Goal: Transaction & Acquisition: Purchase product/service

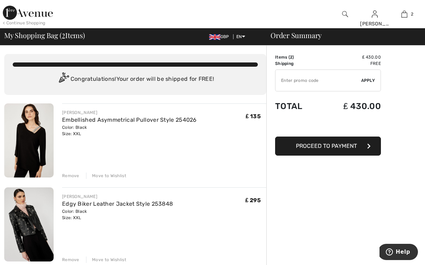
click at [44, 142] on img at bounding box center [28, 140] width 49 height 74
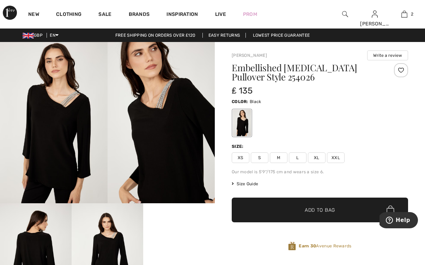
scroll to position [1, 0]
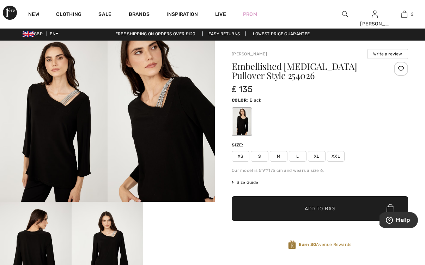
click at [243, 182] on span "Size Guide" at bounding box center [245, 182] width 26 height 6
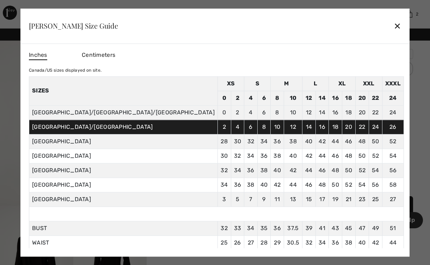
click at [394, 28] on div "✕" at bounding box center [397, 26] width 7 height 15
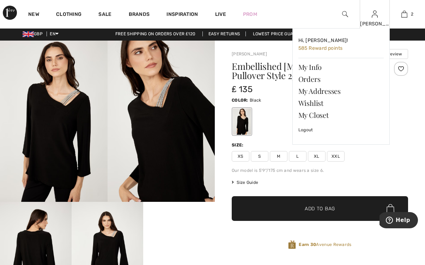
click at [315, 157] on div "Hi, ANNE! 585 Reward points My Info Orders My Addresses Wishlist My Closet Logo…" at bounding box center [337, 97] width 106 height 138
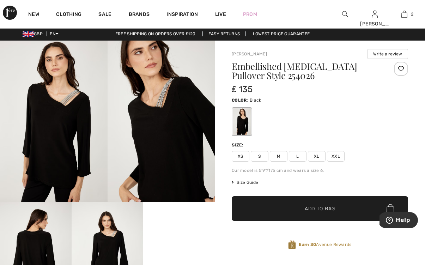
click at [314, 204] on span "✔ Added to Bag Add to Bag" at bounding box center [320, 208] width 176 height 25
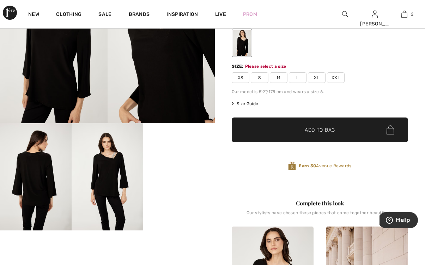
scroll to position [87, 0]
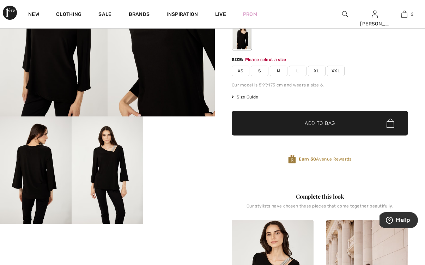
click at [314, 69] on span "XL" at bounding box center [317, 71] width 18 height 11
click at [315, 123] on span "Add to Bag" at bounding box center [320, 123] width 30 height 7
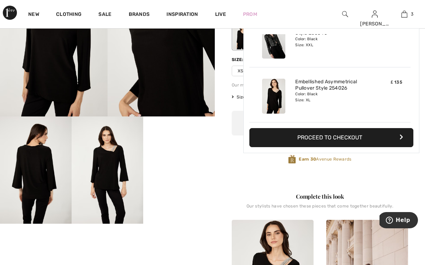
scroll to position [0, 0]
click at [405, 16] on img at bounding box center [405, 14] width 6 height 8
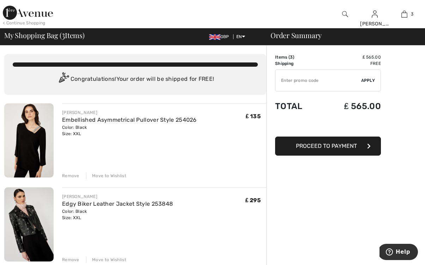
click at [68, 176] on div "Remove" at bounding box center [70, 176] width 17 height 6
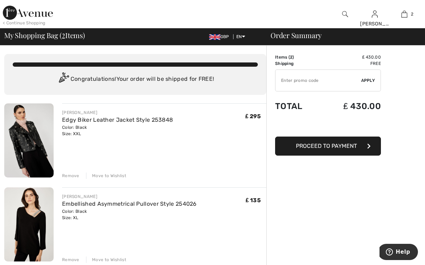
click at [70, 216] on div "Color: Black Size: XL" at bounding box center [129, 214] width 135 height 13
click at [36, 223] on img at bounding box center [28, 224] width 49 height 74
click at [36, 212] on img at bounding box center [28, 224] width 49 height 74
click at [30, 187] on img at bounding box center [28, 224] width 49 height 74
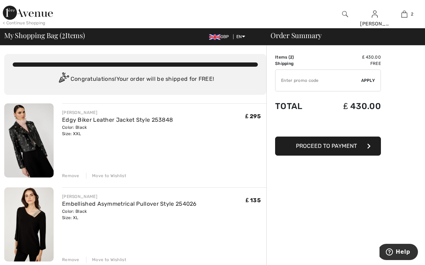
click at [30, 187] on img at bounding box center [28, 224] width 49 height 74
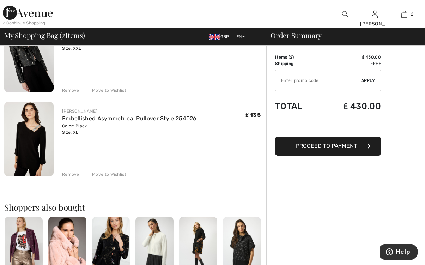
click at [30, 134] on img at bounding box center [28, 139] width 49 height 74
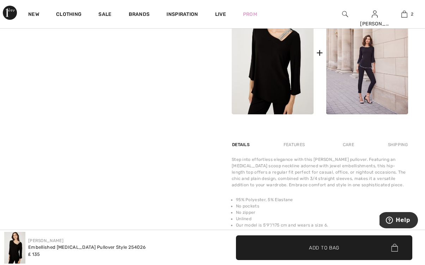
scroll to position [317, 0]
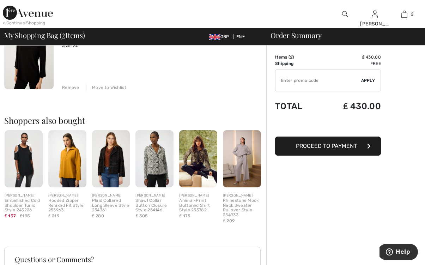
click at [29, 160] on img at bounding box center [24, 158] width 38 height 57
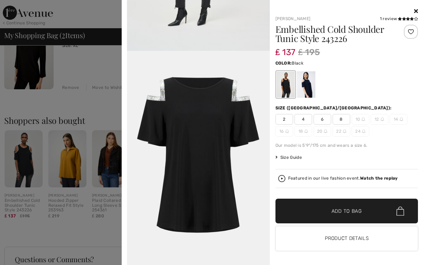
scroll to position [1019, 0]
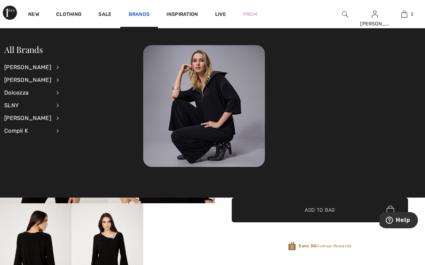
click at [137, 14] on link "Brands" at bounding box center [139, 14] width 21 height 7
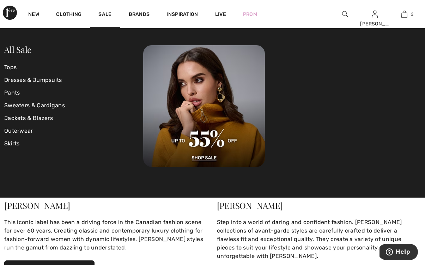
click at [50, 209] on div "[PERSON_NAME]" at bounding box center [106, 205] width 204 height 8
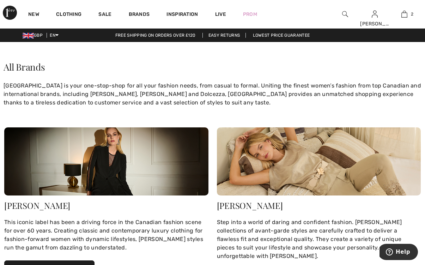
click at [76, 174] on img at bounding box center [106, 161] width 204 height 68
click at [52, 260] on button "Discover Joseph Ribkoff" at bounding box center [49, 269] width 90 height 19
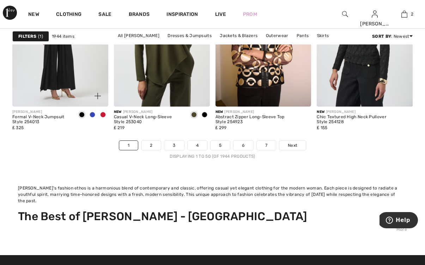
scroll to position [2857, 0]
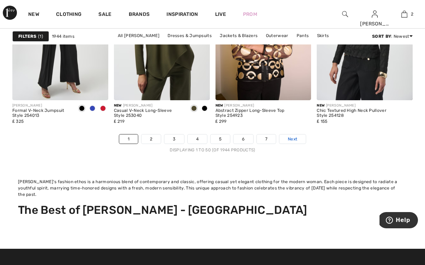
click at [289, 141] on span "Next" at bounding box center [293, 139] width 10 height 6
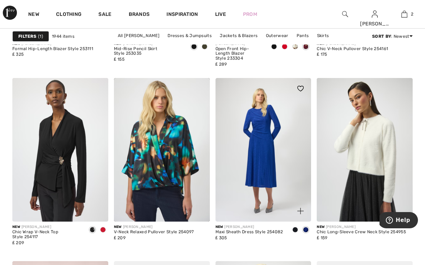
scroll to position [1131, 0]
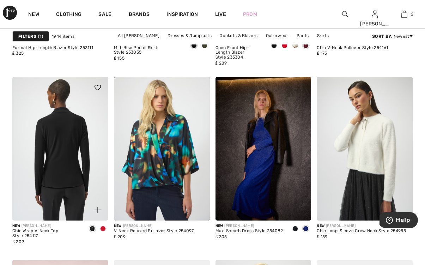
click at [74, 147] on img at bounding box center [60, 149] width 96 height 144
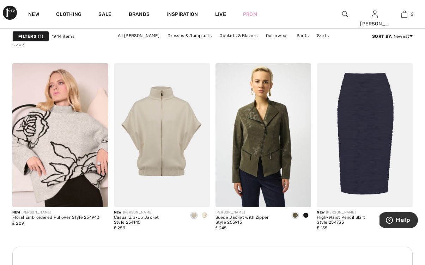
scroll to position [1329, 0]
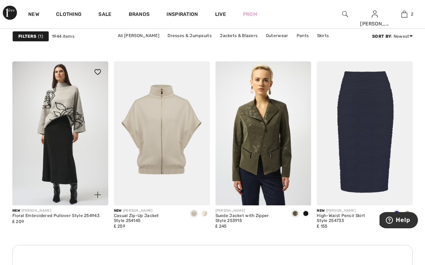
click at [67, 155] on img at bounding box center [60, 133] width 96 height 144
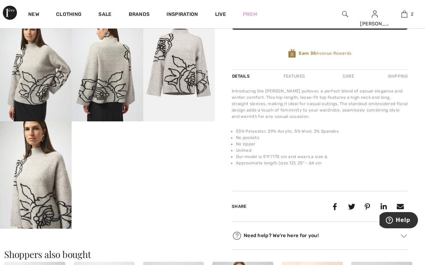
scroll to position [190, 0]
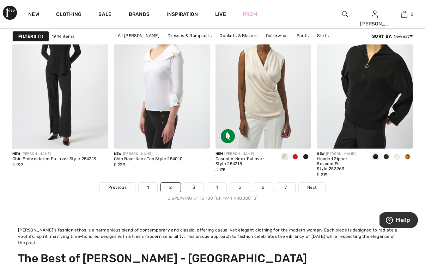
scroll to position [2809, 0]
click at [310, 186] on span "Next" at bounding box center [312, 187] width 10 height 6
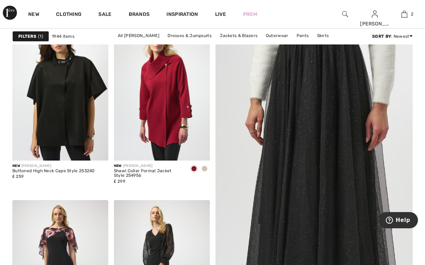
scroll to position [114, 0]
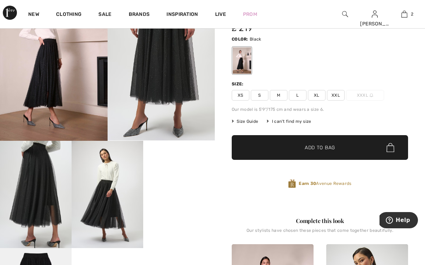
scroll to position [64, 0]
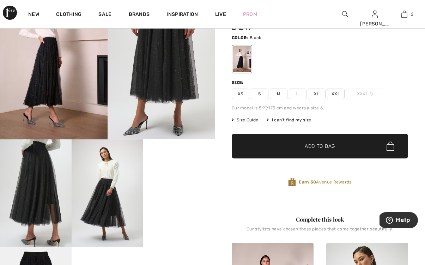
click at [260, 84] on div "Size:" at bounding box center [320, 82] width 176 height 6
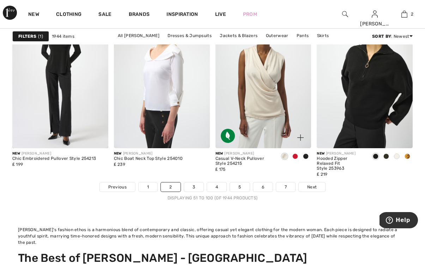
click at [241, 157] on div "Casual V-Neck Pullover Style 254215" at bounding box center [245, 161] width 59 height 10
click at [294, 156] on span at bounding box center [296, 156] width 6 height 6
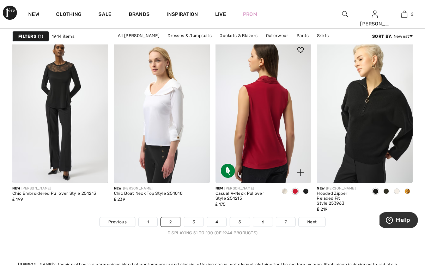
scroll to position [2775, 0]
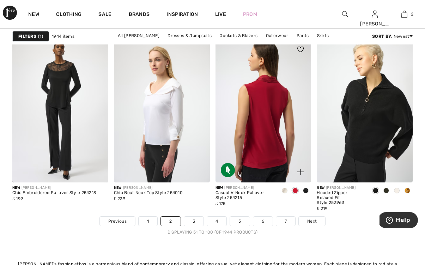
click at [263, 113] on img at bounding box center [264, 111] width 96 height 144
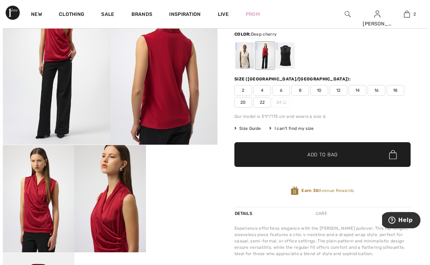
scroll to position [58, 0]
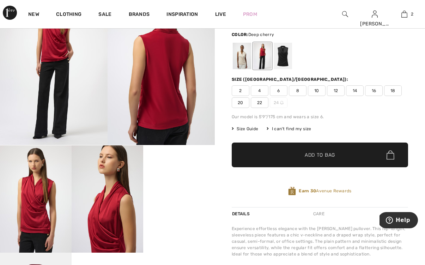
click at [251, 128] on span "Size Guide" at bounding box center [245, 129] width 26 height 6
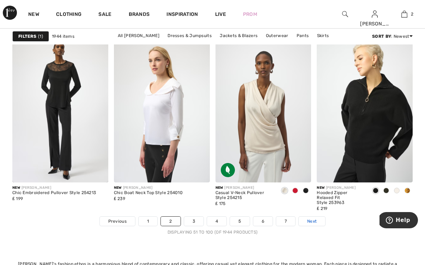
click at [314, 220] on span "Next" at bounding box center [312, 221] width 10 height 6
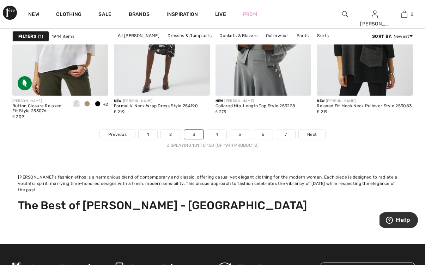
scroll to position [2879, 0]
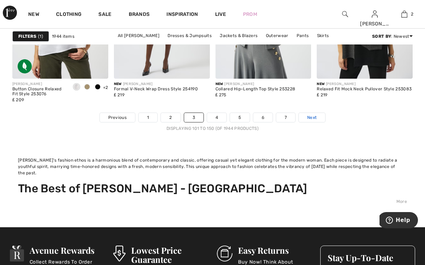
click at [312, 118] on span "Next" at bounding box center [312, 117] width 10 height 6
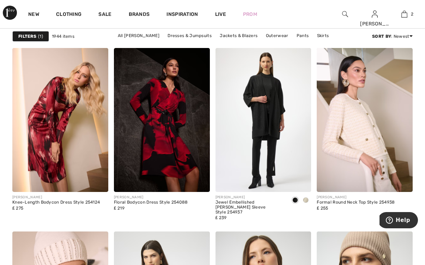
scroll to position [2397, 0]
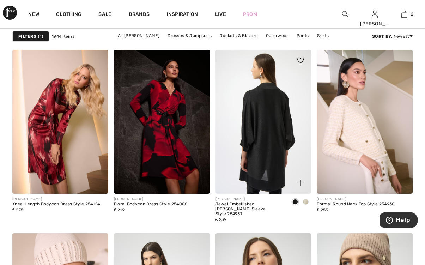
click at [262, 116] on img at bounding box center [264, 122] width 96 height 144
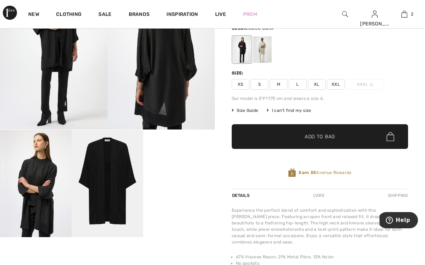
scroll to position [74, 0]
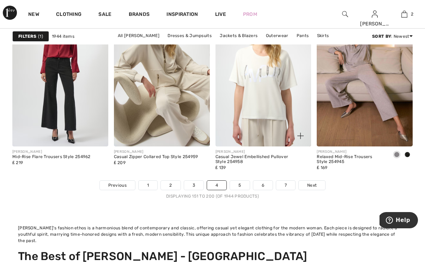
scroll to position [2811, 0]
click at [313, 184] on span "Next" at bounding box center [312, 185] width 10 height 6
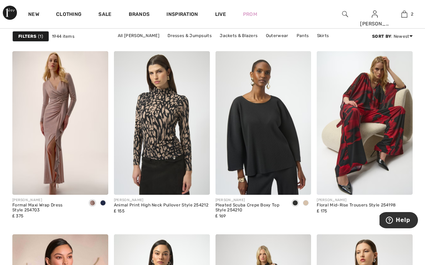
scroll to position [1157, 0]
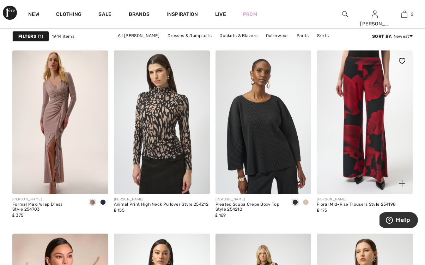
click at [387, 132] on img at bounding box center [365, 122] width 96 height 144
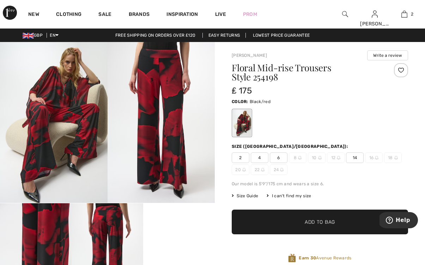
click at [170, 226] on video "Your browser does not support the video tag." at bounding box center [179, 221] width 72 height 36
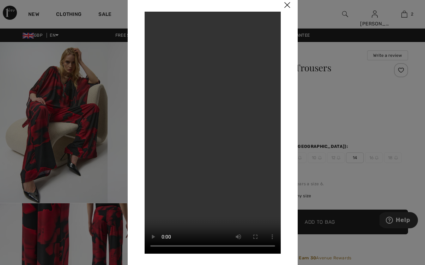
click at [286, 5] on img at bounding box center [287, 5] width 21 height 22
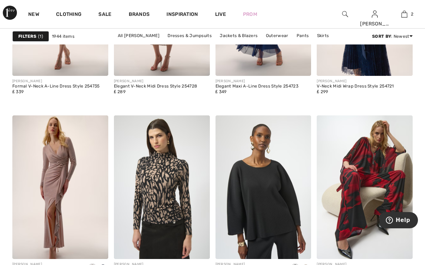
scroll to position [1092, 0]
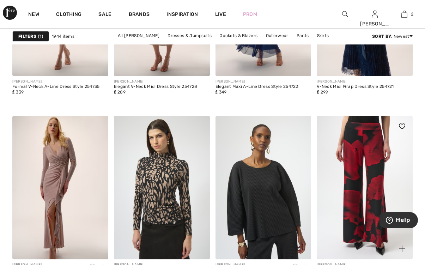
click at [361, 156] on img at bounding box center [365, 188] width 96 height 144
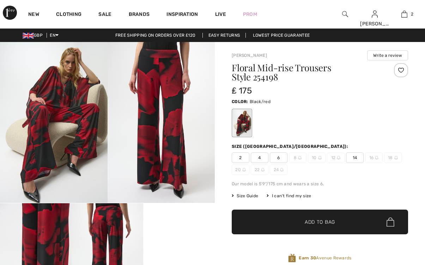
checkbox input "true"
click at [198, 214] on video "Your browser does not support the video tag." at bounding box center [179, 221] width 72 height 36
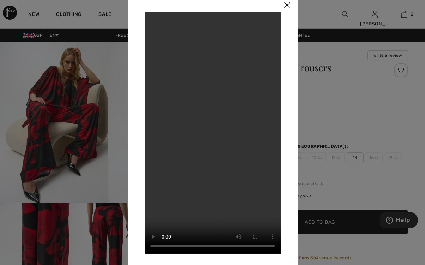
click at [287, 4] on img at bounding box center [287, 5] width 21 height 22
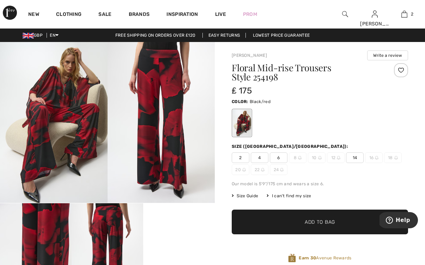
scroll to position [1, 0]
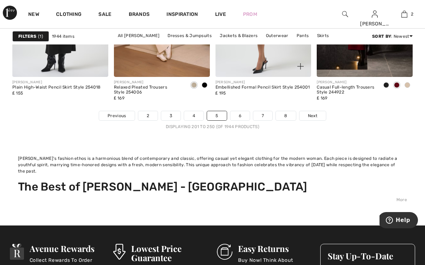
scroll to position [2882, 0]
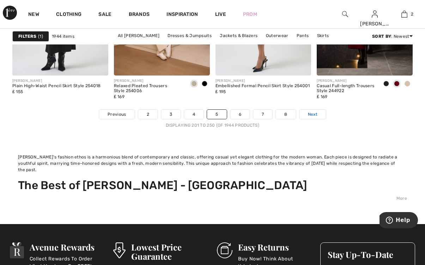
click at [308, 116] on span "Next" at bounding box center [313, 114] width 10 height 6
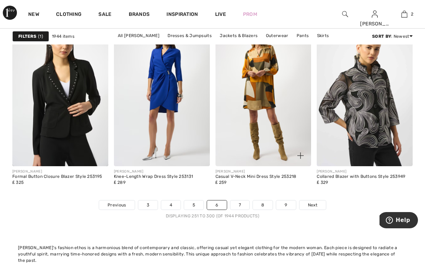
scroll to position [2792, 0]
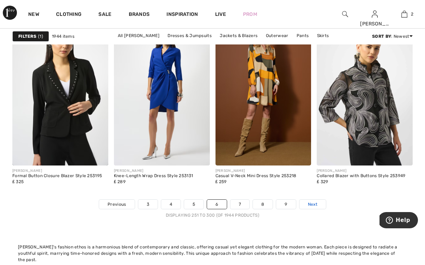
click at [315, 205] on span "Next" at bounding box center [313, 204] width 10 height 6
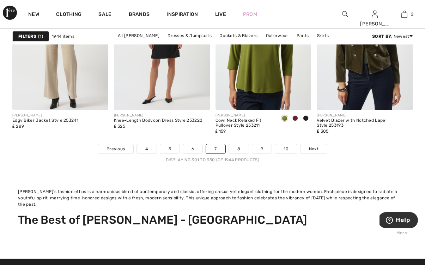
scroll to position [2857, 0]
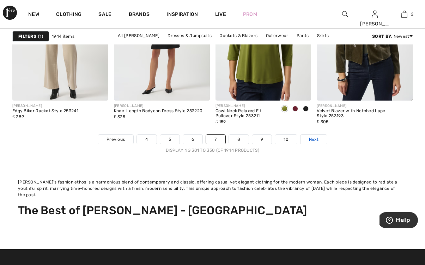
click at [319, 138] on link "Next" at bounding box center [314, 139] width 26 height 9
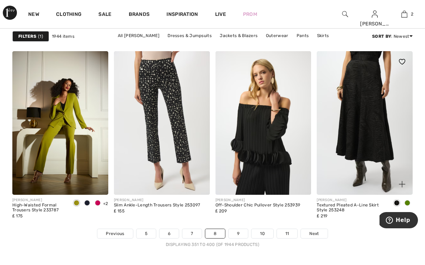
scroll to position [2764, 0]
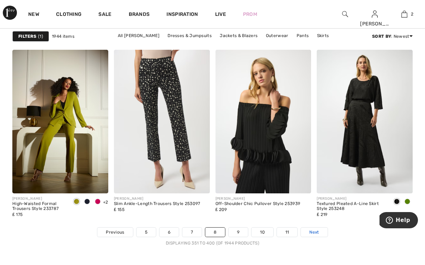
click at [309, 231] on span "Next" at bounding box center [314, 232] width 10 height 6
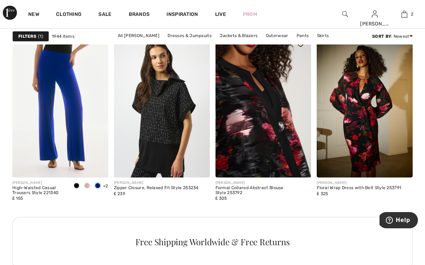
scroll to position [1358, 0]
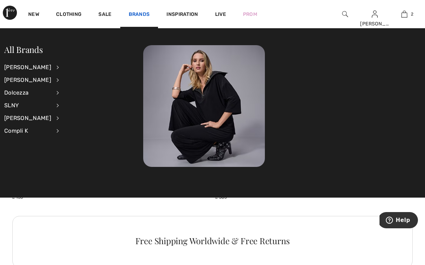
click at [135, 13] on link "Brands" at bounding box center [139, 14] width 21 height 7
click at [32, 81] on div "[PERSON_NAME]" at bounding box center [27, 80] width 47 height 13
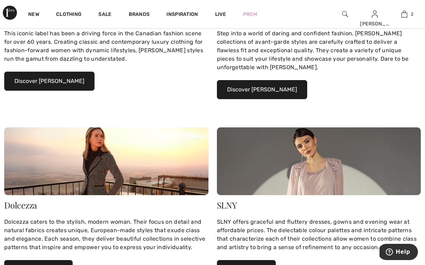
scroll to position [189, 0]
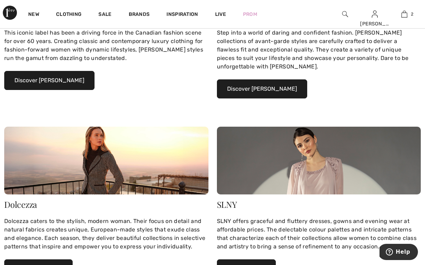
click at [283, 89] on button "Discover [PERSON_NAME]" at bounding box center [262, 88] width 90 height 19
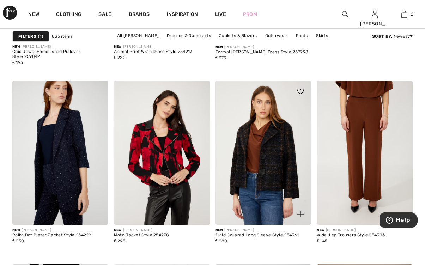
scroll to position [516, 0]
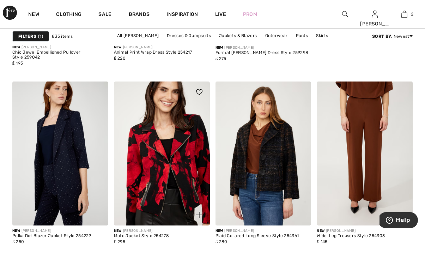
click at [169, 151] on img at bounding box center [162, 154] width 96 height 144
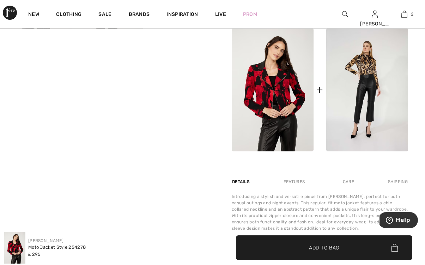
scroll to position [280, 0]
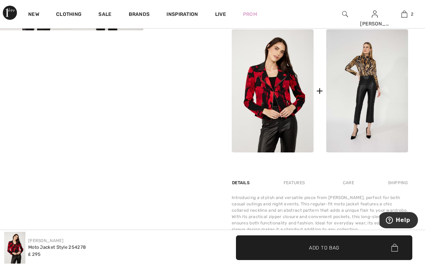
click at [270, 100] on img at bounding box center [273, 90] width 82 height 123
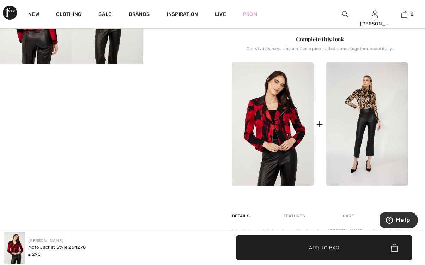
scroll to position [246, 0]
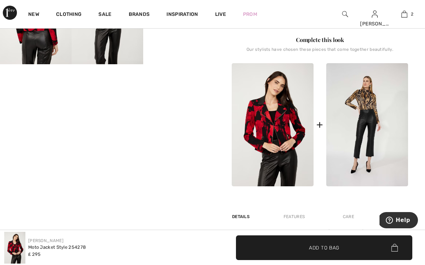
click at [278, 137] on img at bounding box center [273, 124] width 82 height 123
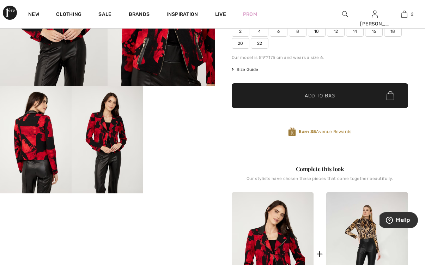
scroll to position [120, 0]
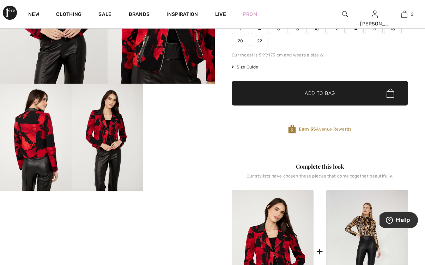
click at [185, 120] on video "Your browser does not support the video tag." at bounding box center [179, 102] width 72 height 36
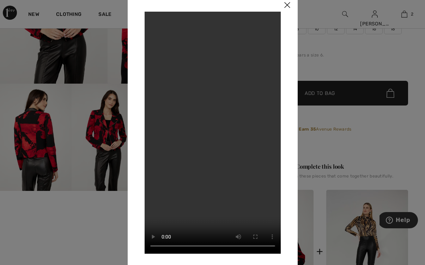
click at [286, 6] on img at bounding box center [287, 5] width 21 height 22
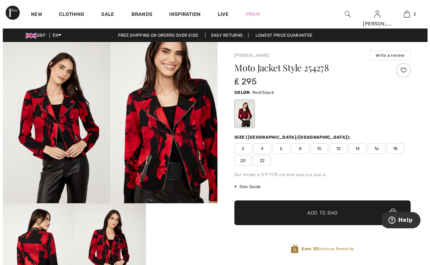
scroll to position [0, 0]
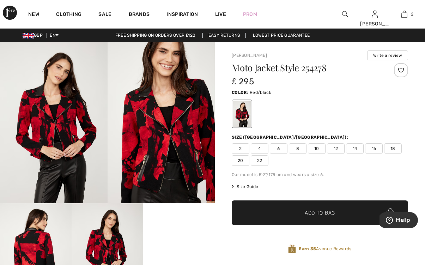
click at [249, 187] on span "Size Guide" at bounding box center [245, 186] width 26 height 6
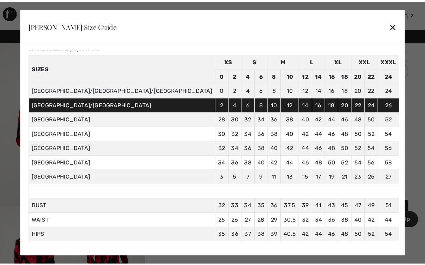
scroll to position [24, 0]
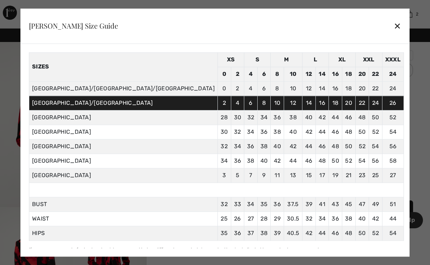
click at [394, 25] on div "✕" at bounding box center [397, 26] width 7 height 15
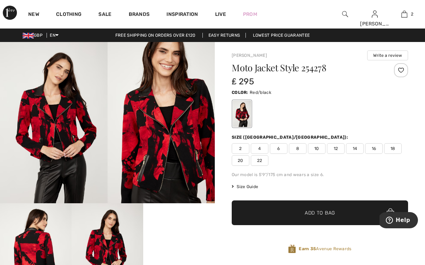
click at [243, 161] on span "20" at bounding box center [241, 160] width 18 height 11
click at [321, 212] on span "Add to Bag" at bounding box center [320, 212] width 30 height 7
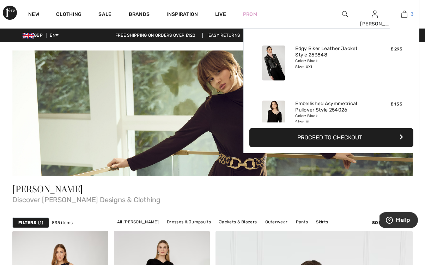
click at [408, 13] on link "3" at bounding box center [404, 14] width 29 height 8
click at [332, 110] on link "Embellished Asymmetrical Pullover Style 254026" at bounding box center [330, 107] width 70 height 13
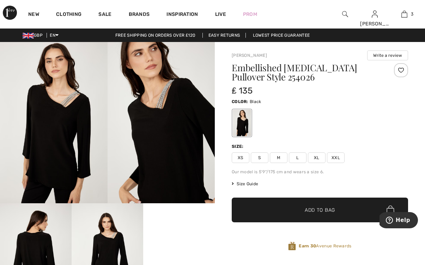
click at [247, 183] on span "Size Guide" at bounding box center [245, 184] width 26 height 6
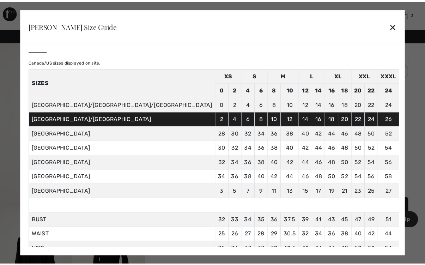
scroll to position [11, 0]
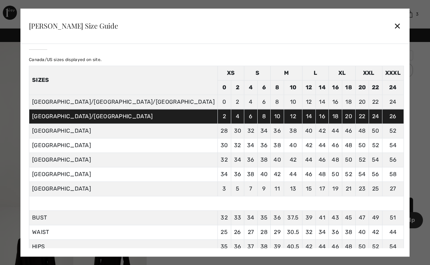
click at [394, 25] on div "✕" at bounding box center [397, 26] width 7 height 15
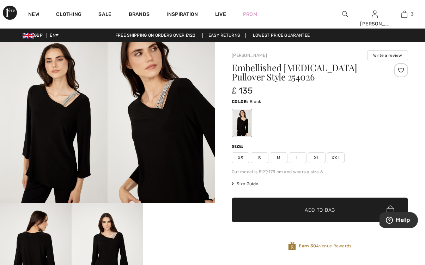
click at [337, 157] on span "XXL" at bounding box center [336, 157] width 18 height 11
click at [331, 212] on span "Add to Bag" at bounding box center [320, 209] width 30 height 7
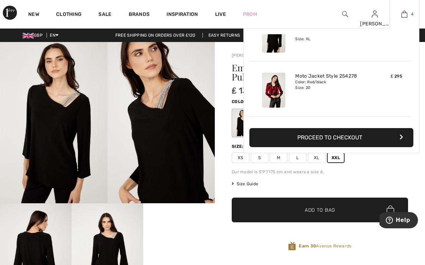
click at [405, 13] on img at bounding box center [405, 14] width 6 height 8
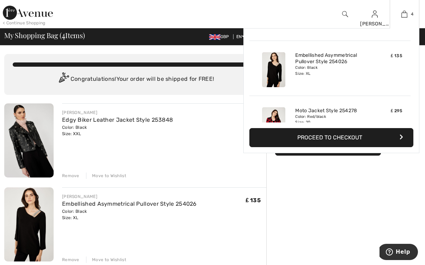
click at [334, 65] on div "Color: Black Size: XL" at bounding box center [330, 70] width 70 height 11
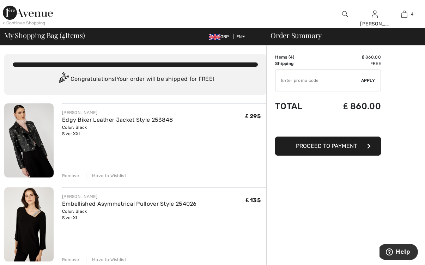
click at [68, 259] on div "Remove" at bounding box center [70, 260] width 17 height 6
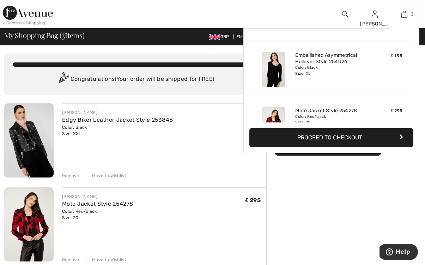
click at [403, 13] on img at bounding box center [405, 14] width 6 height 8
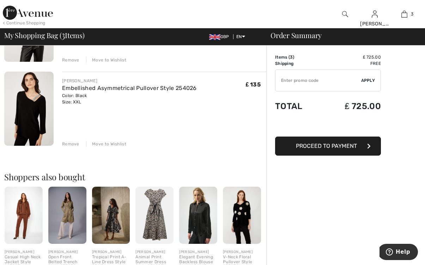
scroll to position [200, 0]
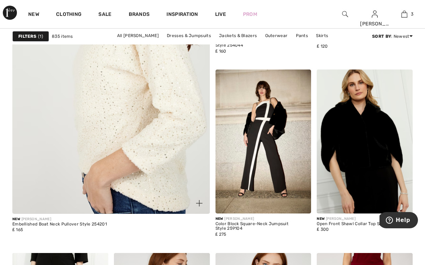
scroll to position [1768, 0]
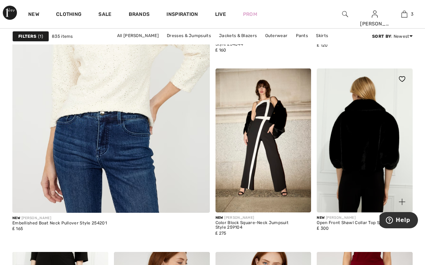
click at [343, 126] on img at bounding box center [365, 140] width 96 height 144
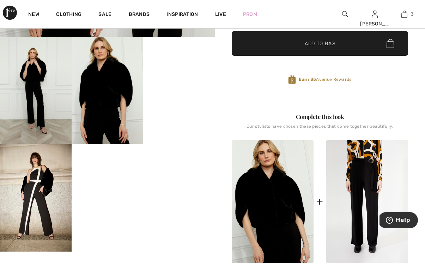
scroll to position [167, 0]
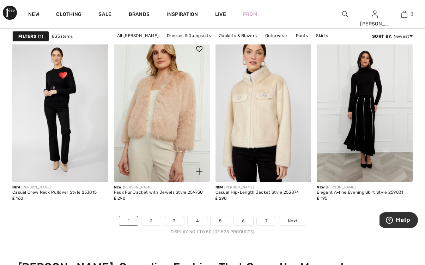
scroll to position [2785, 0]
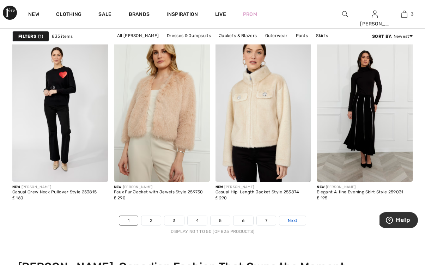
click at [296, 221] on span "Next" at bounding box center [293, 220] width 10 height 6
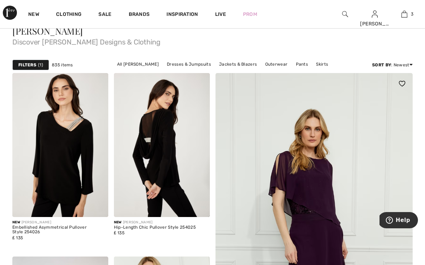
scroll to position [162, 0]
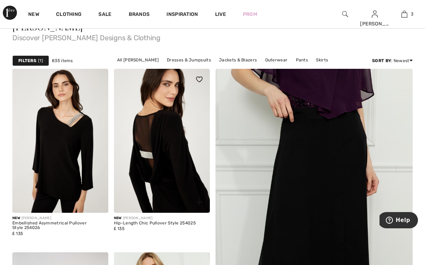
click at [170, 155] on img at bounding box center [162, 141] width 96 height 144
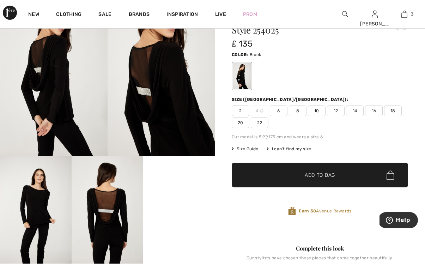
scroll to position [47, 0]
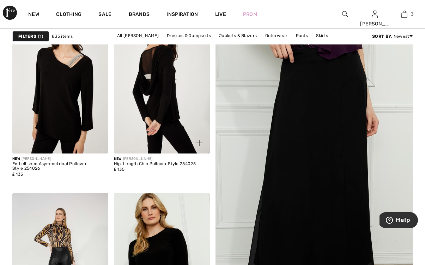
scroll to position [227, 0]
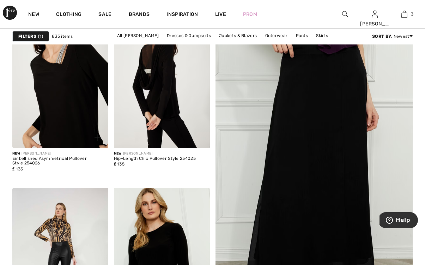
click at [47, 132] on img at bounding box center [60, 76] width 96 height 144
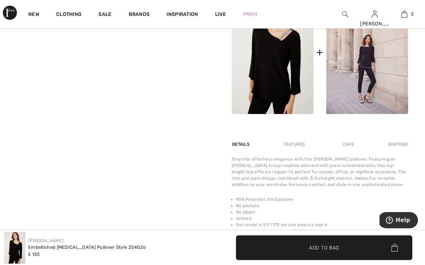
scroll to position [316, 0]
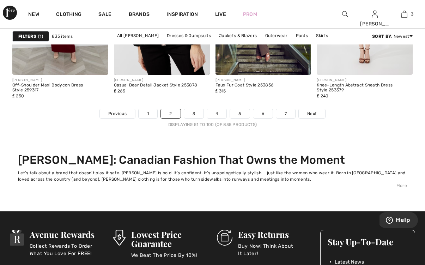
scroll to position [2893, 0]
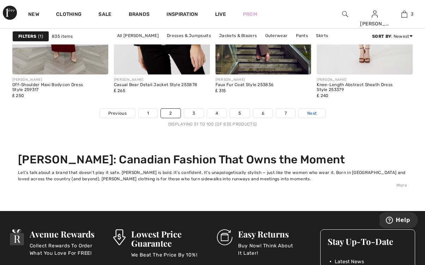
click at [313, 112] on span "Next" at bounding box center [312, 113] width 10 height 6
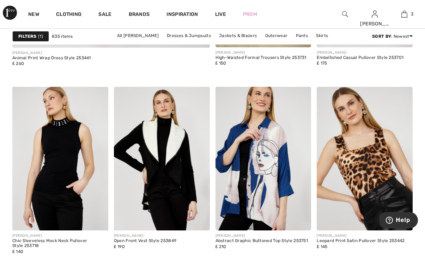
scroll to position [1935, 0]
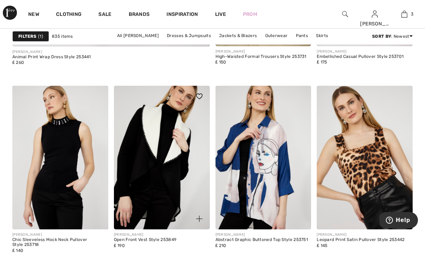
click at [161, 172] on img at bounding box center [162, 158] width 96 height 144
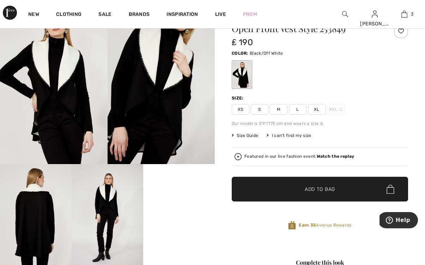
scroll to position [48, 0]
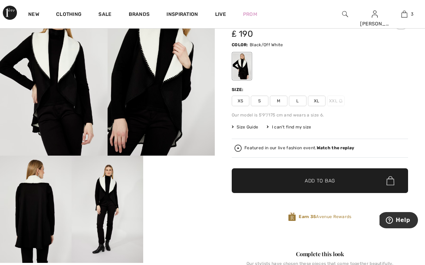
click at [250, 127] on span "Size Guide" at bounding box center [245, 127] width 26 height 6
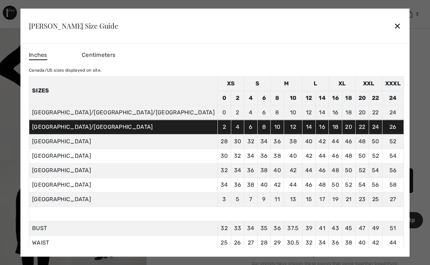
click at [394, 25] on div "✕" at bounding box center [397, 26] width 7 height 15
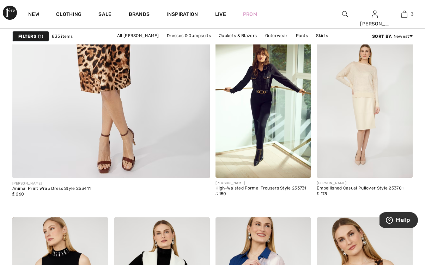
scroll to position [1806, 0]
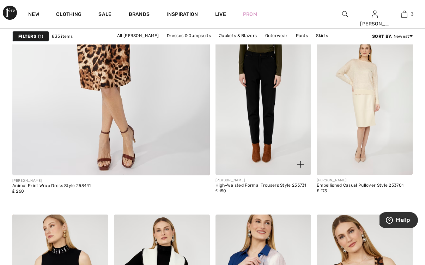
click at [259, 120] on img at bounding box center [264, 103] width 96 height 144
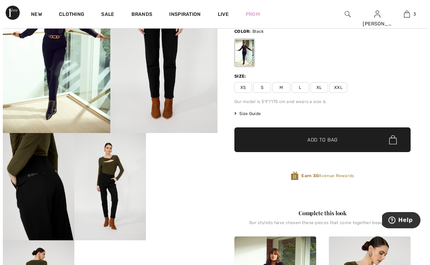
scroll to position [66, 0]
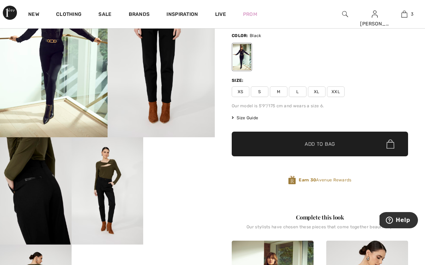
click at [332, 92] on span "XXL" at bounding box center [336, 91] width 18 height 11
click at [323, 113] on div "High-waisted Formal Trousers Style 253731 ₤ 150 Color: Black Size: XS S M L XL …" at bounding box center [320, 96] width 176 height 199
click at [247, 119] on span "Size Guide" at bounding box center [245, 118] width 26 height 6
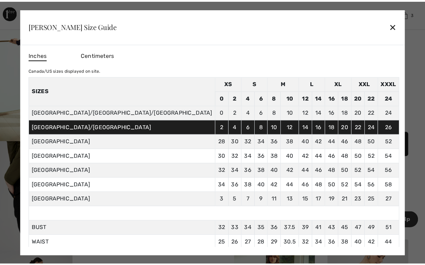
scroll to position [0, 0]
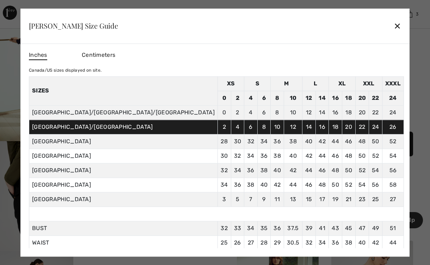
click at [394, 28] on div "✕" at bounding box center [397, 26] width 7 height 15
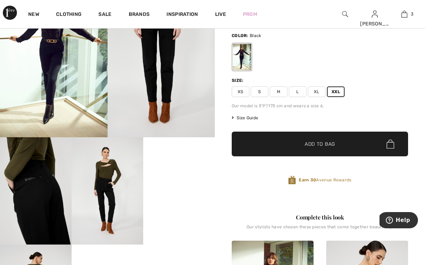
click at [318, 92] on span "XL" at bounding box center [317, 91] width 18 height 11
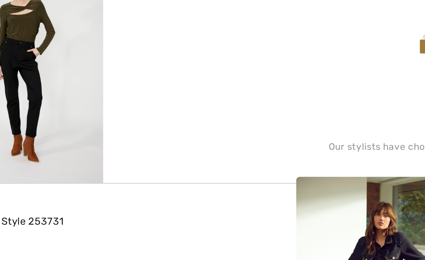
scroll to position [85, 0]
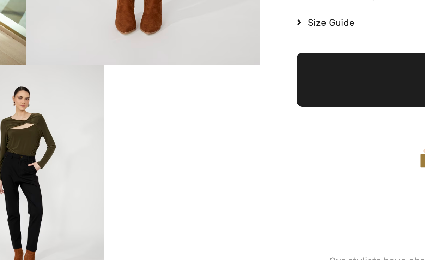
click at [72, 118] on img at bounding box center [108, 172] width 72 height 108
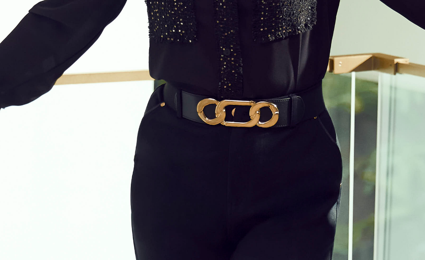
scroll to position [116, 0]
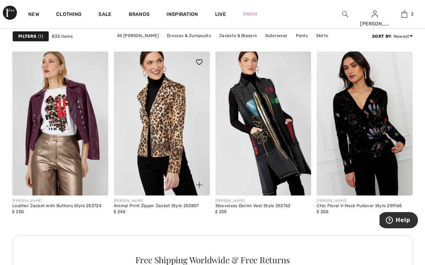
scroll to position [2153, 0]
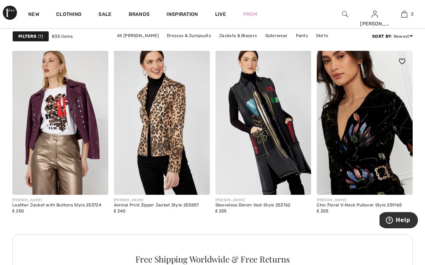
click at [352, 141] on img at bounding box center [365, 123] width 96 height 144
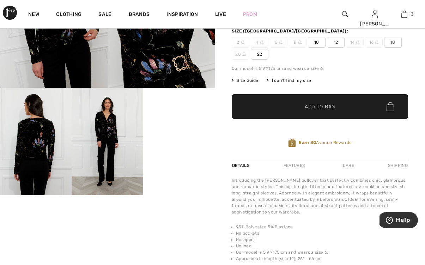
scroll to position [116, 0]
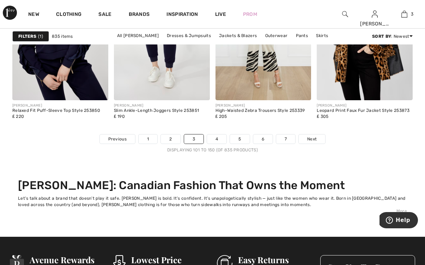
scroll to position [2861, 0]
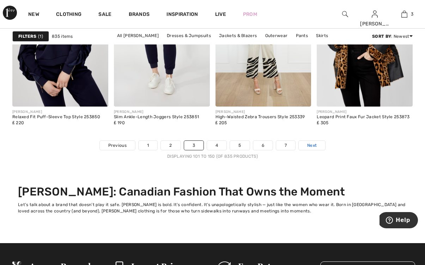
click at [312, 146] on span "Next" at bounding box center [312, 145] width 10 height 6
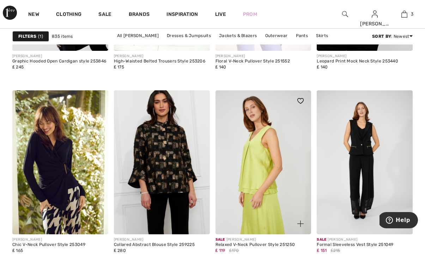
scroll to position [2115, 0]
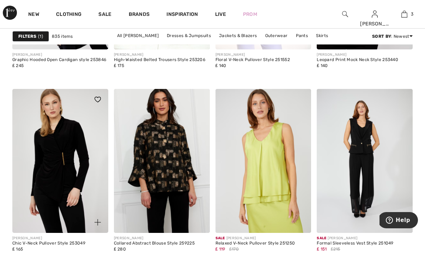
click at [56, 167] on img at bounding box center [60, 161] width 96 height 144
click at [58, 163] on img at bounding box center [60, 161] width 96 height 144
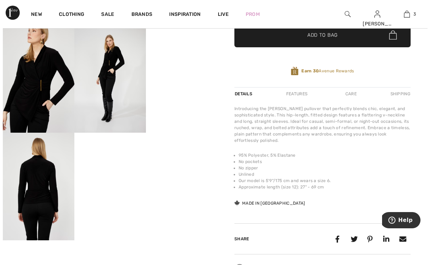
scroll to position [176, 0]
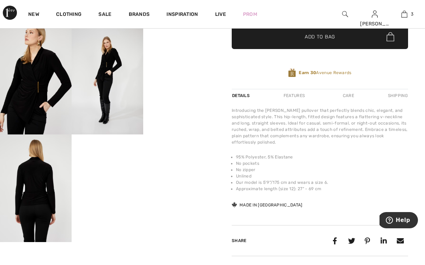
click at [54, 79] on img at bounding box center [36, 81] width 72 height 108
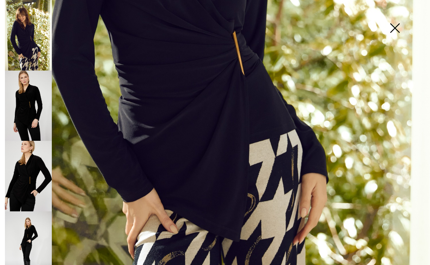
scroll to position [298, 0]
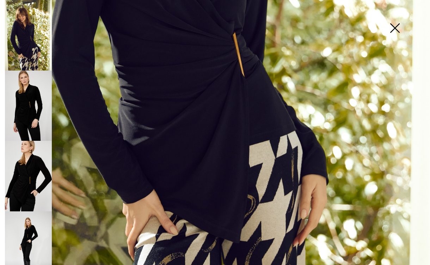
click at [35, 229] on img at bounding box center [28, 246] width 47 height 71
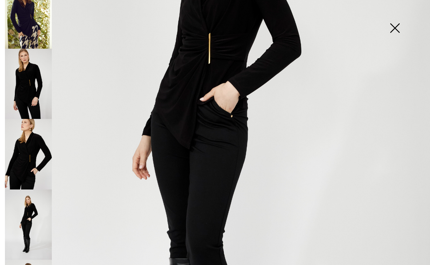
scroll to position [23, 0]
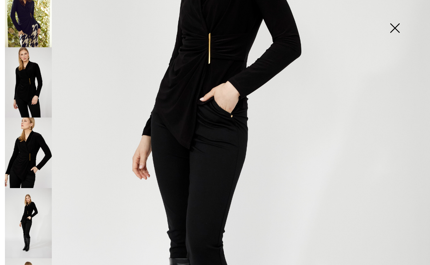
click at [29, 28] on img at bounding box center [28, 12] width 47 height 71
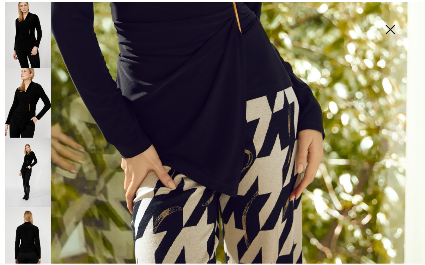
scroll to position [344, 0]
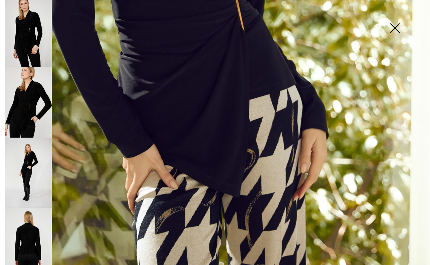
click at [396, 26] on img at bounding box center [395, 29] width 35 height 36
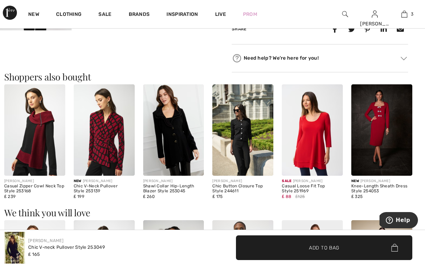
scroll to position [387, 0]
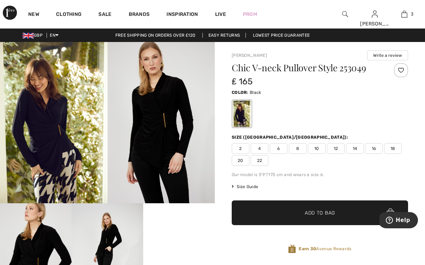
scroll to position [2, 0]
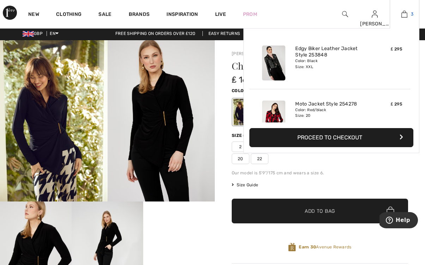
click at [405, 17] on img at bounding box center [405, 14] width 6 height 8
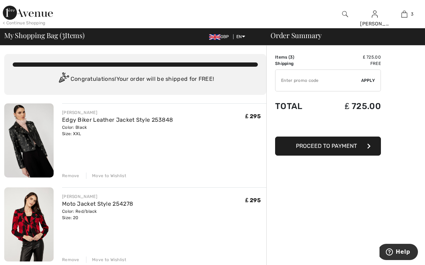
click at [29, 14] on img at bounding box center [28, 13] width 50 height 14
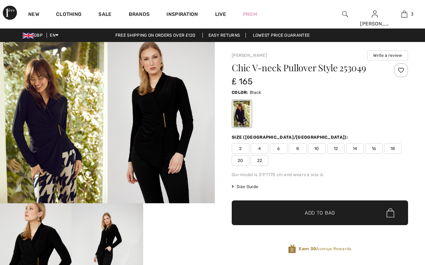
checkbox input "true"
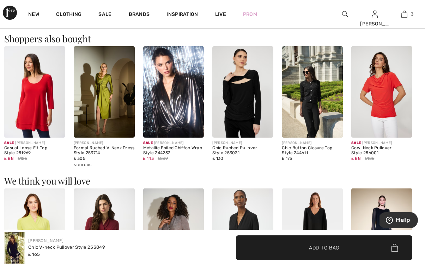
scroll to position [422, 0]
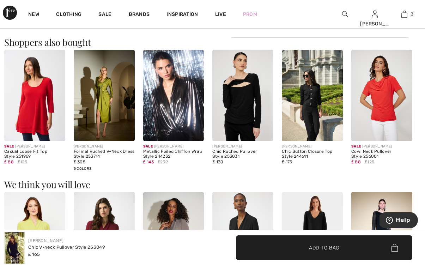
click at [234, 122] on img at bounding box center [242, 95] width 61 height 91
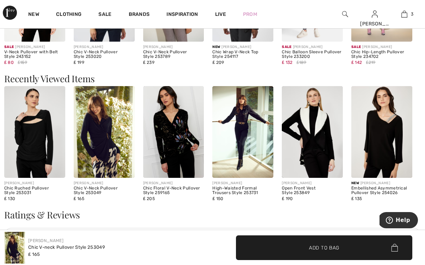
scroll to position [662, 0]
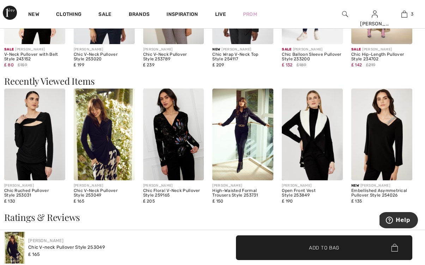
click at [173, 139] on img at bounding box center [173, 134] width 61 height 91
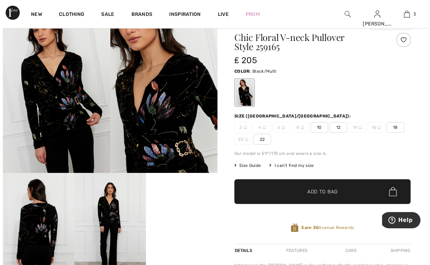
scroll to position [32, 0]
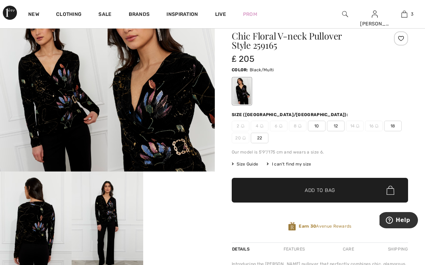
click at [246, 165] on span "Size Guide" at bounding box center [245, 164] width 26 height 6
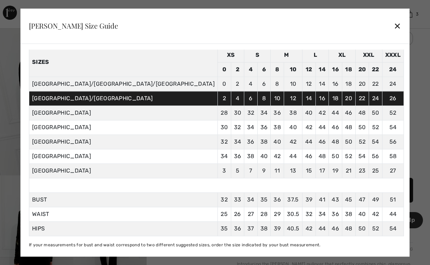
scroll to position [40, 0]
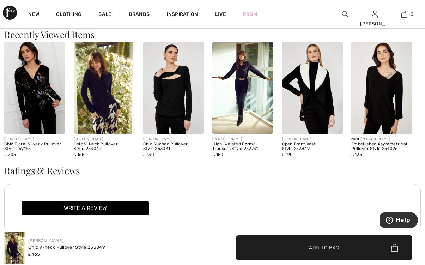
scroll to position [710, 0]
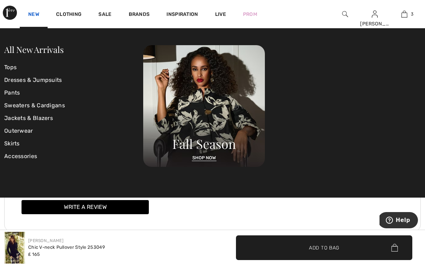
click at [34, 13] on link "New" at bounding box center [33, 14] width 11 height 7
click at [17, 92] on link "Pants" at bounding box center [73, 92] width 139 height 13
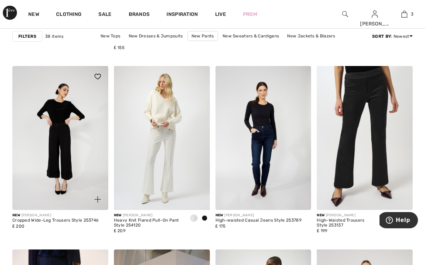
scroll to position [406, 0]
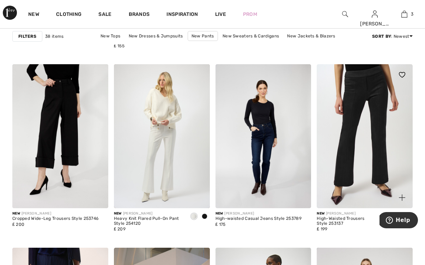
click at [367, 108] on img at bounding box center [365, 136] width 96 height 144
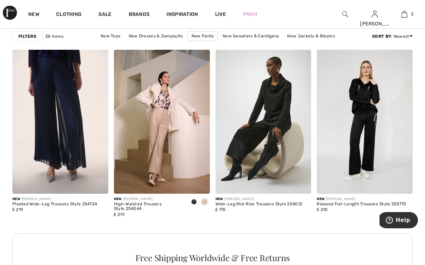
scroll to position [606, 0]
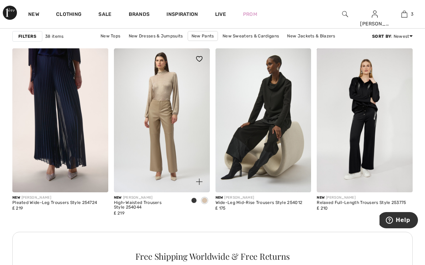
click at [151, 150] on img at bounding box center [162, 120] width 96 height 144
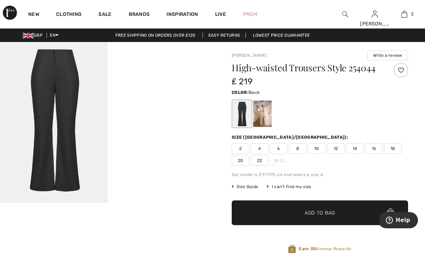
click at [236, 119] on div at bounding box center [242, 114] width 18 height 26
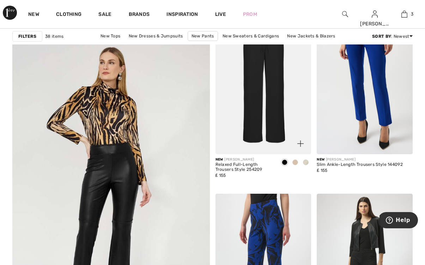
scroll to position [1516, 0]
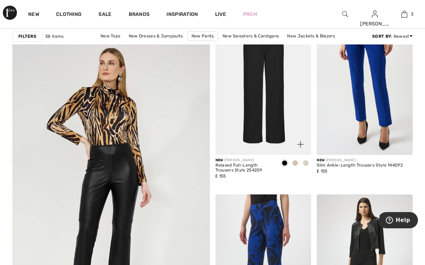
click at [273, 82] on img at bounding box center [264, 83] width 96 height 144
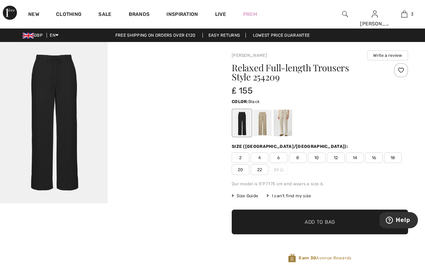
scroll to position [0, 0]
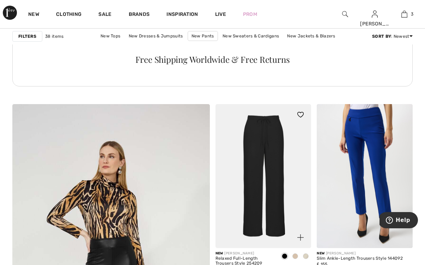
scroll to position [1422, 0]
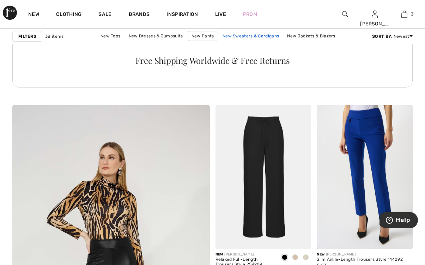
click at [237, 37] on link "New Sweaters & Cardigans" at bounding box center [251, 35] width 64 height 9
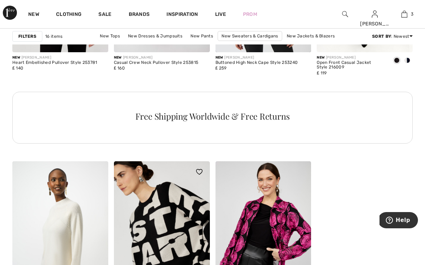
scroll to position [741, 0]
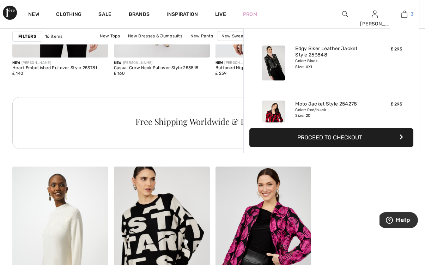
click at [402, 17] on img at bounding box center [405, 14] width 6 height 8
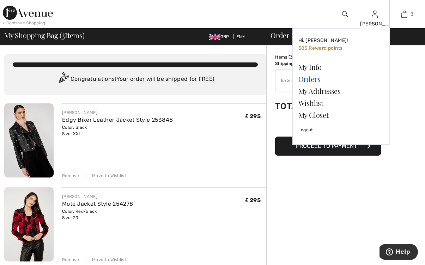
click at [314, 78] on link "Orders" at bounding box center [341, 79] width 85 height 12
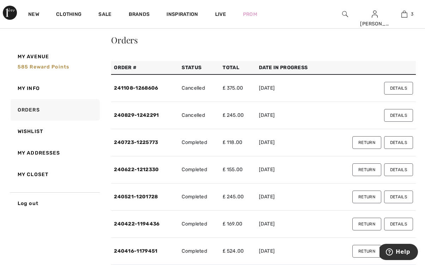
scroll to position [25, 0]
click at [58, 66] on span "585 Reward points" at bounding box center [44, 67] width 52 height 6
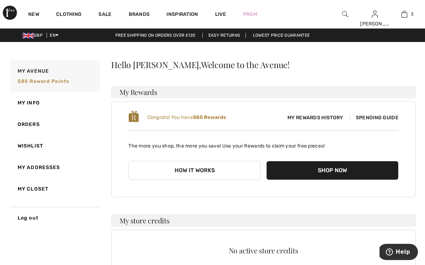
scroll to position [0, 0]
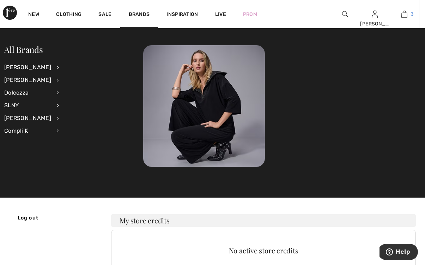
click at [403, 12] on img at bounding box center [405, 14] width 6 height 8
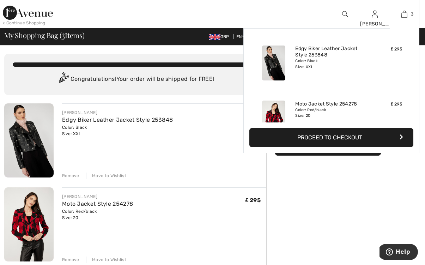
click at [370, 139] on button "Proceed to Checkout" at bounding box center [331, 137] width 164 height 19
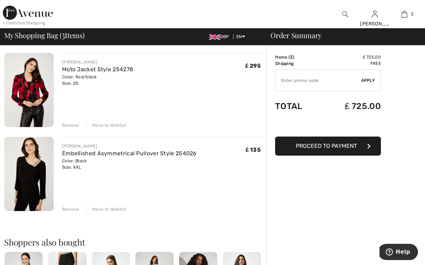
scroll to position [137, 0]
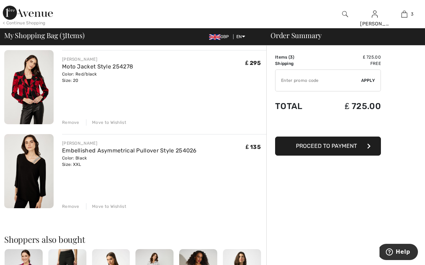
click at [350, 145] on span "Proceed to Payment" at bounding box center [326, 146] width 61 height 7
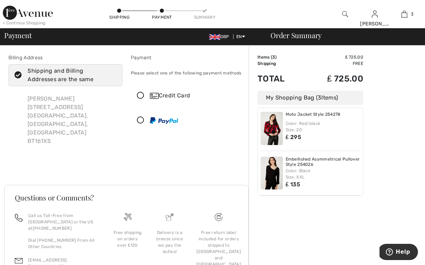
scroll to position [49, 0]
click at [19, 73] on icon at bounding box center [18, 75] width 19 height 7
click at [112, 73] on input "Shipping and Billing Addresses are the same" at bounding box center [114, 75] width 5 height 21
checkbox input "false"
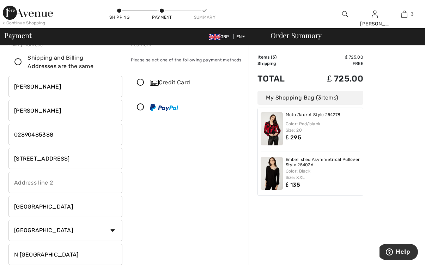
scroll to position [0, 0]
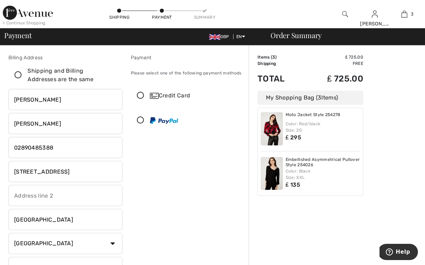
click at [139, 94] on icon at bounding box center [140, 95] width 19 height 7
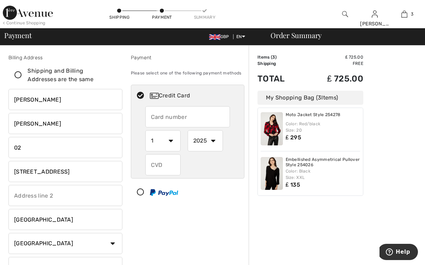
type input "0"
type input "+"
type input "="
type input "447799888192"
click at [151, 117] on input "text" at bounding box center [187, 116] width 85 height 21
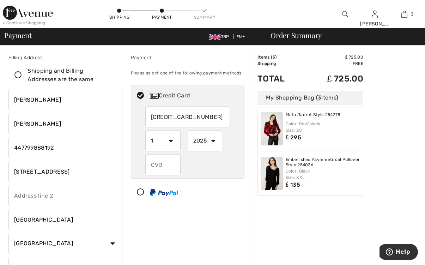
type input "5299307416953451"
select select "10"
select select "2028"
click at [151, 165] on input "text" at bounding box center [162, 164] width 35 height 21
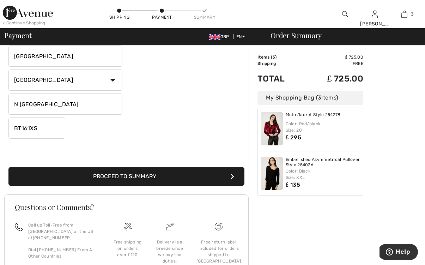
scroll to position [165, 0]
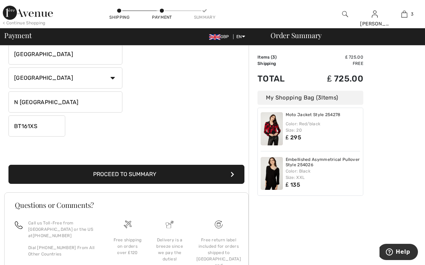
type input "499"
click at [99, 173] on button "Proceed to Summary" at bounding box center [126, 174] width 236 height 19
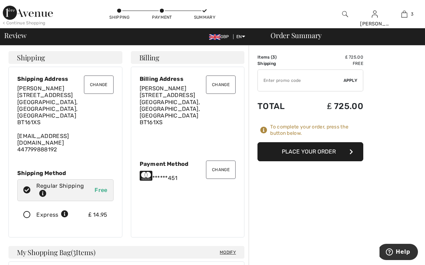
click at [97, 86] on button "Change" at bounding box center [99, 85] width 30 height 18
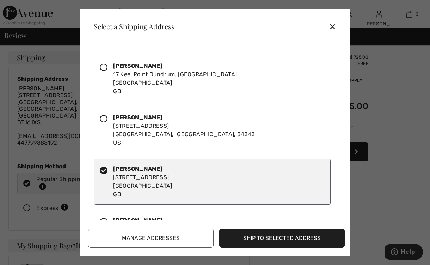
click at [103, 62] on div at bounding box center [106, 79] width 13 height 34
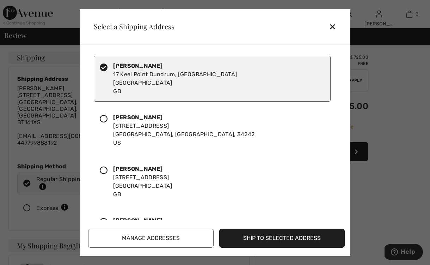
click at [265, 236] on button "Ship to Selected Address" at bounding box center [282, 238] width 126 height 19
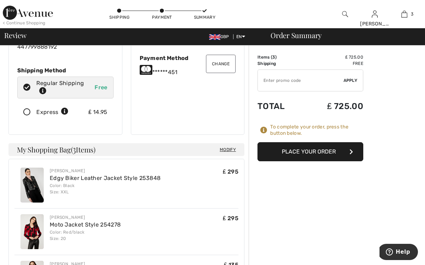
scroll to position [105, 0]
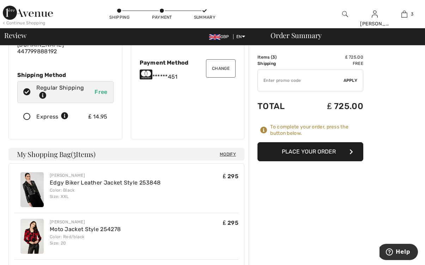
click at [331, 152] on button "Place Your Order" at bounding box center [311, 151] width 106 height 19
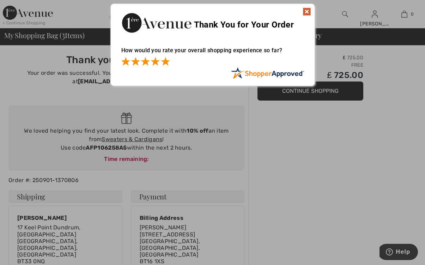
click at [166, 62] on span at bounding box center [165, 61] width 8 height 8
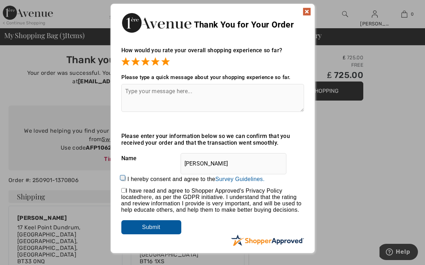
click at [121, 177] on input "I hereby consent and agree to the By submitting a review, you grant permission …" at bounding box center [123, 178] width 5 height 5
checkbox input "true"
click at [162, 227] on input "Submit" at bounding box center [151, 227] width 60 height 14
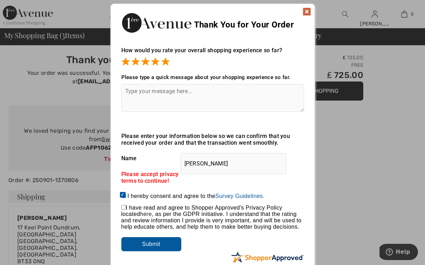
click at [123, 209] on input "checkbox" at bounding box center [123, 207] width 5 height 5
checkbox input "true"
click at [145, 245] on input "Submit" at bounding box center [151, 244] width 60 height 14
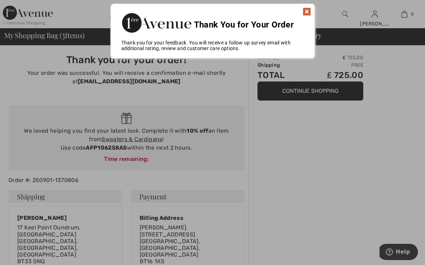
click at [308, 11] on img at bounding box center [307, 11] width 8 height 8
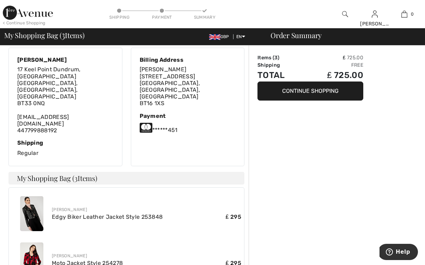
scroll to position [159, 0]
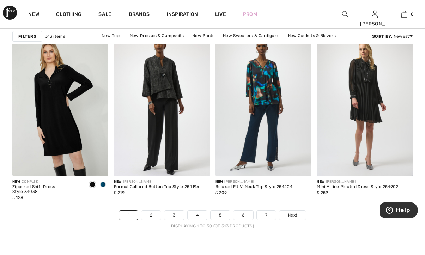
scroll to position [2675, 0]
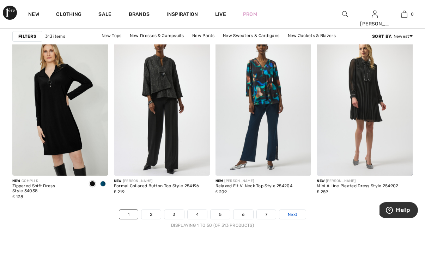
click at [294, 213] on span "Next" at bounding box center [293, 214] width 10 height 6
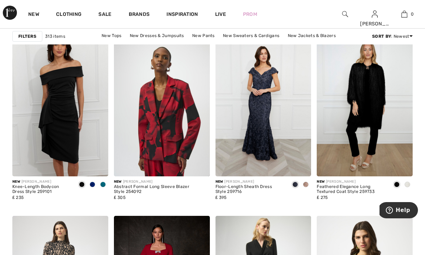
scroll to position [1069, 0]
